Goal: Navigation & Orientation: Find specific page/section

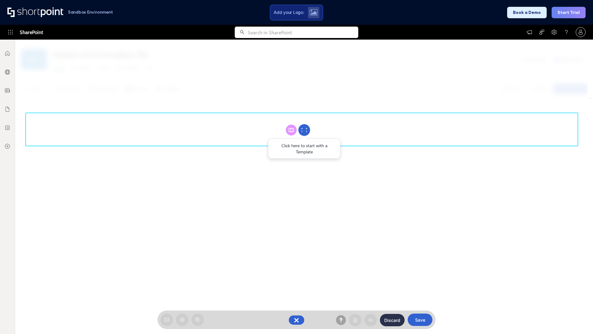
click at [304, 130] on circle at bounding box center [305, 130] width 12 height 12
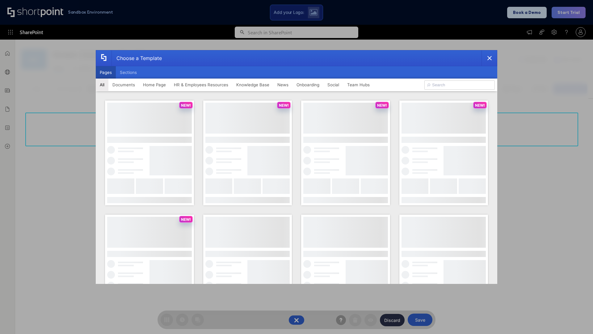
click at [106, 72] on button "Pages" at bounding box center [106, 72] width 20 height 12
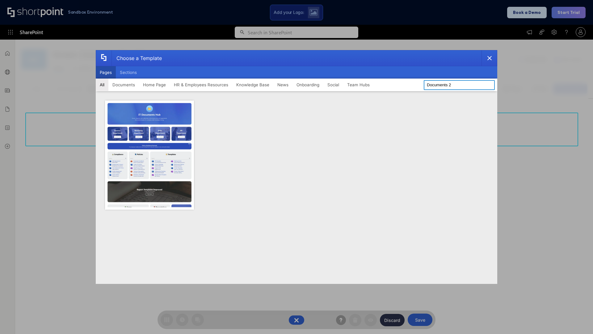
type input "Documents 2"
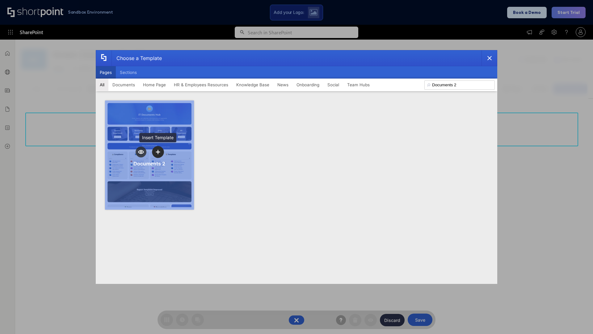
click at [158, 152] on icon "template selector" at bounding box center [158, 152] width 4 height 4
